Goal: Information Seeking & Learning: Learn about a topic

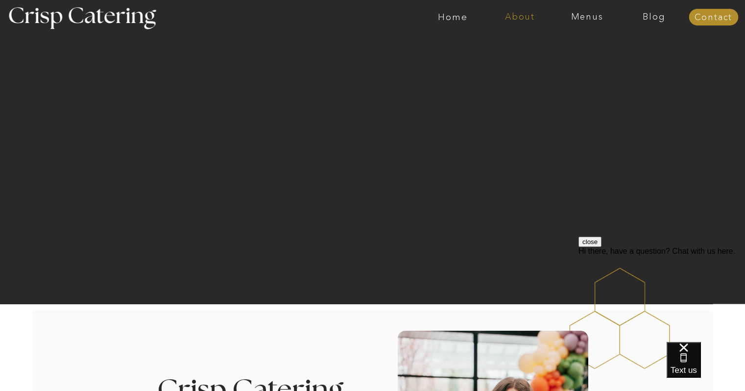
click at [513, 17] on nav "About" at bounding box center [520, 17] width 67 height 10
click at [519, 46] on nav "About Crisp" at bounding box center [523, 45] width 56 height 9
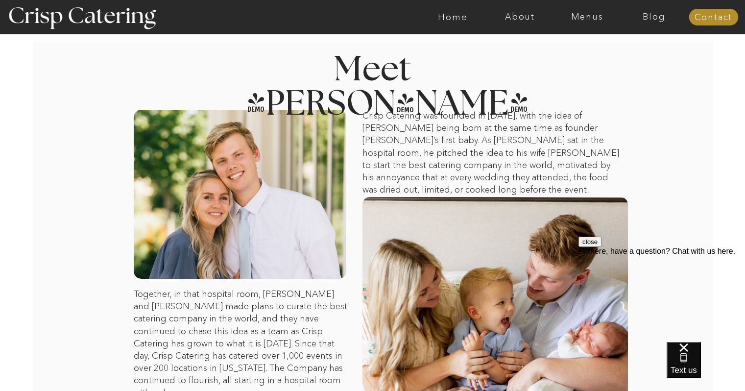
click at [602, 247] on button "close" at bounding box center [590, 242] width 23 height 10
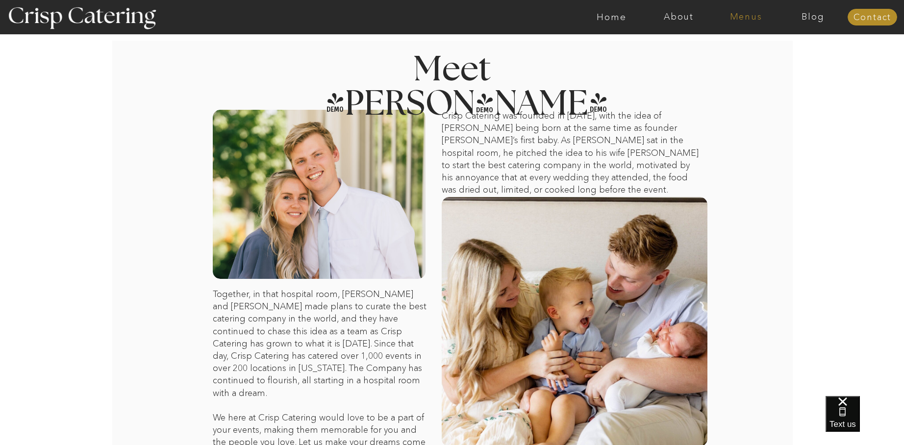
click at [745, 15] on nav "Menus" at bounding box center [745, 17] width 67 height 10
click at [745, 59] on nav "Winter (Sep-Feb)" at bounding box center [745, 57] width 80 height 9
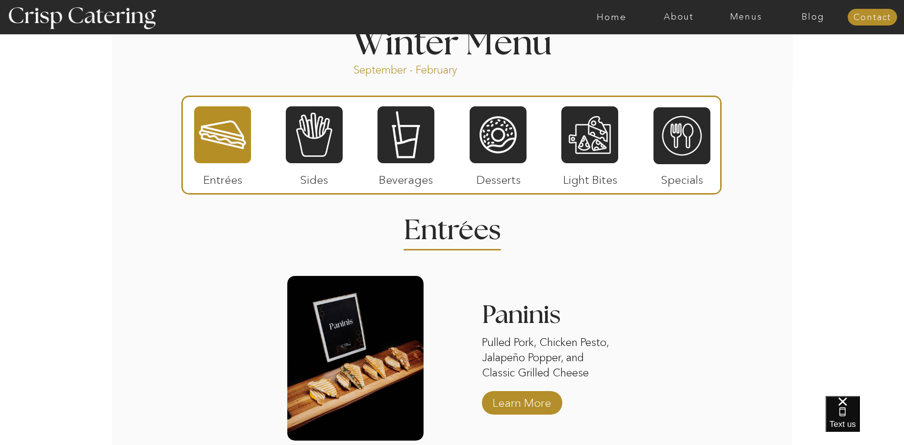
scroll to position [1090, 0]
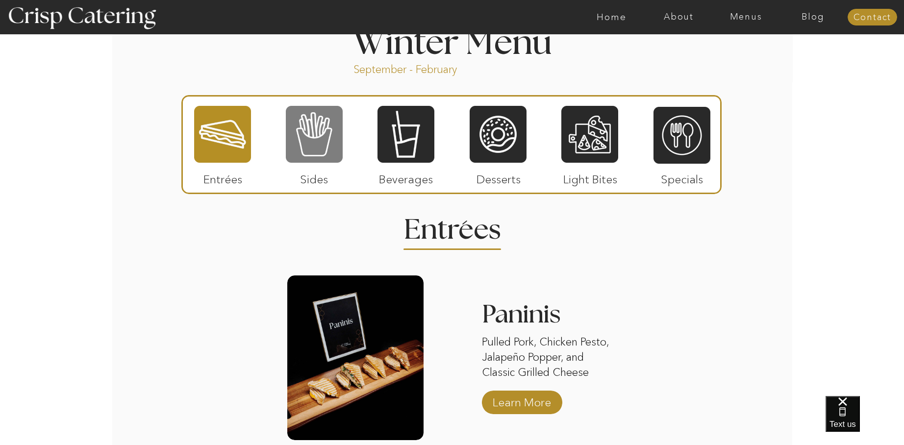
click at [294, 133] on div at bounding box center [314, 134] width 57 height 59
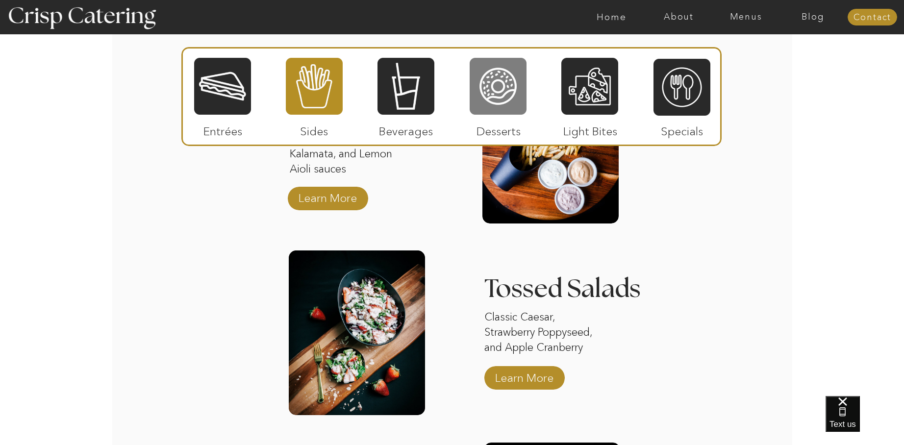
scroll to position [1310, 0]
click at [488, 81] on div at bounding box center [497, 86] width 57 height 59
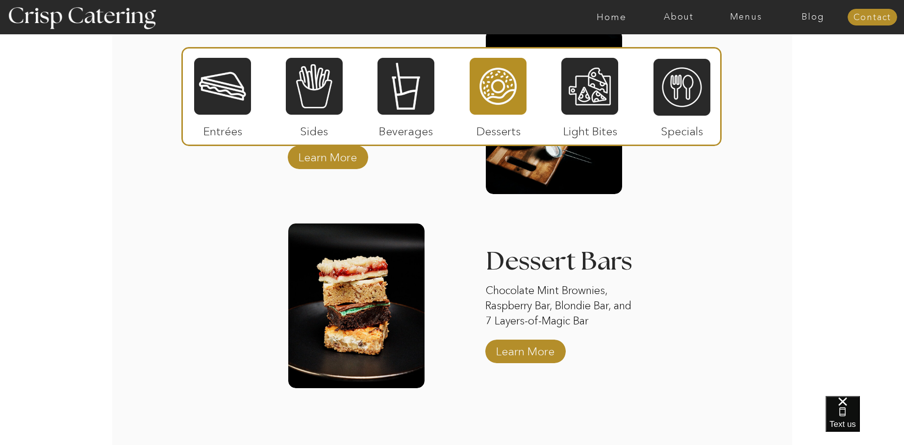
scroll to position [1534, 0]
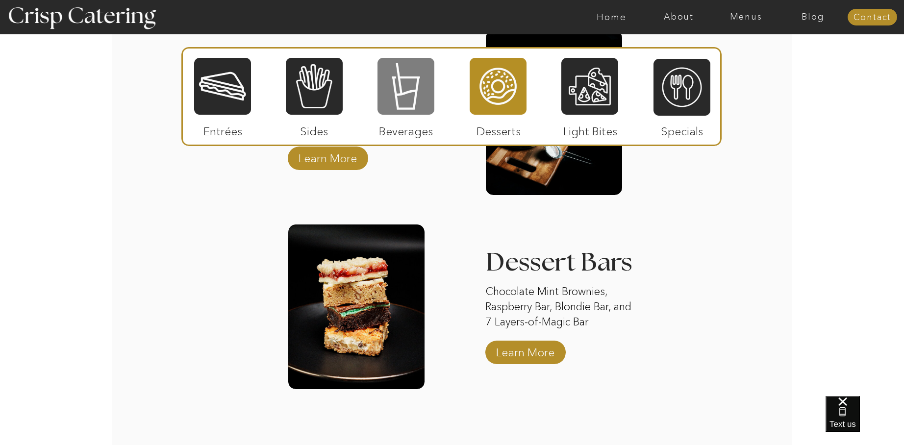
click at [414, 100] on div at bounding box center [405, 86] width 57 height 59
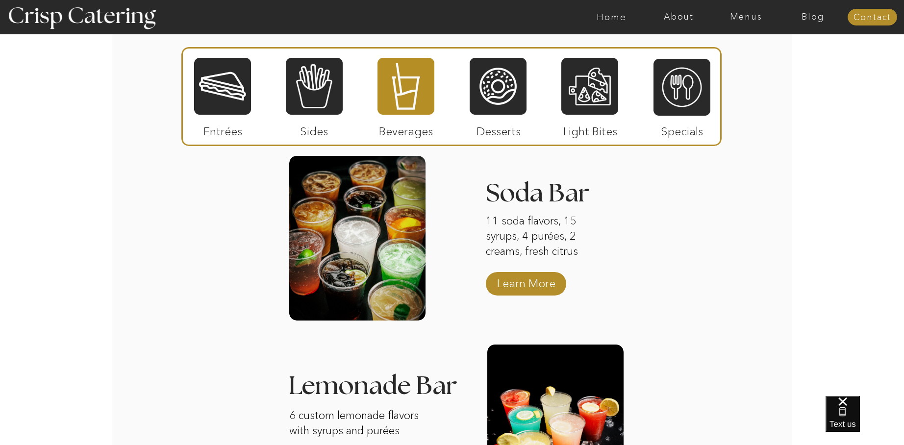
scroll to position [1125, 0]
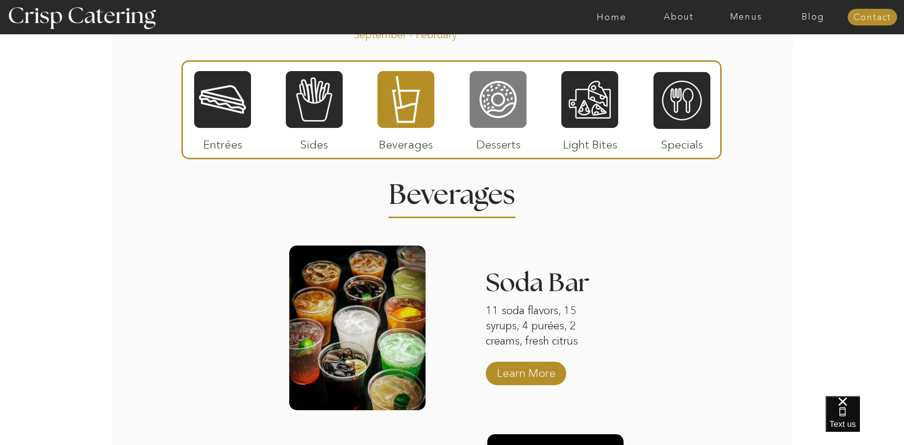
click at [510, 105] on div at bounding box center [497, 99] width 57 height 59
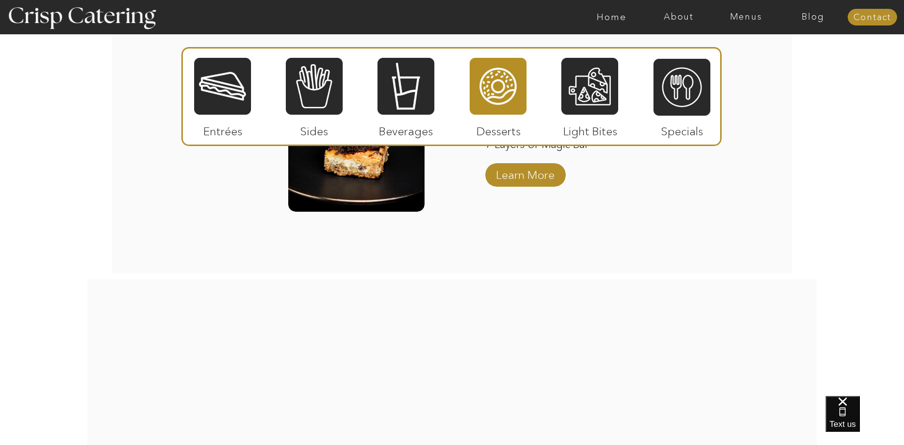
scroll to position [1706, 0]
